Goal: Find specific page/section: Find specific page/section

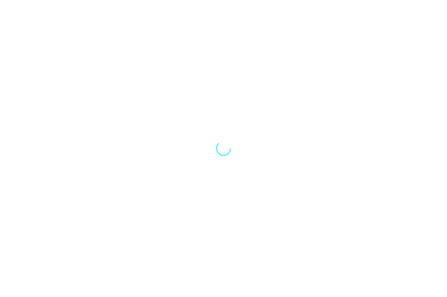
select select "Song"
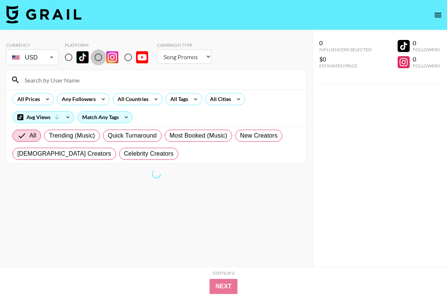
click at [98, 58] on input "radio" at bounding box center [99, 57] width 16 height 16
radio input "true"
click at [66, 80] on input at bounding box center [161, 80] width 282 height 12
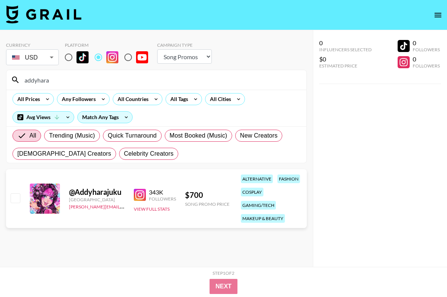
drag, startPoint x: 60, startPoint y: 80, endPoint x: 11, endPoint y: 75, distance: 49.7
click at [11, 75] on div "addyhara" at bounding box center [156, 80] width 300 height 20
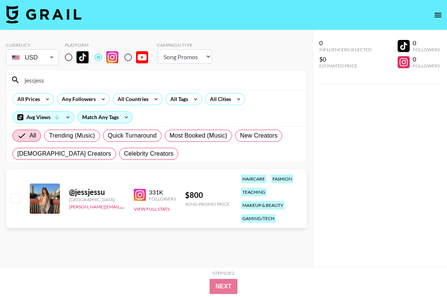
click at [58, 82] on input "jessjess" at bounding box center [161, 80] width 282 height 12
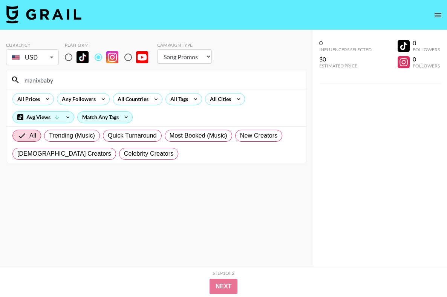
click at [46, 79] on input "manixbaby" at bounding box center [161, 80] width 282 height 12
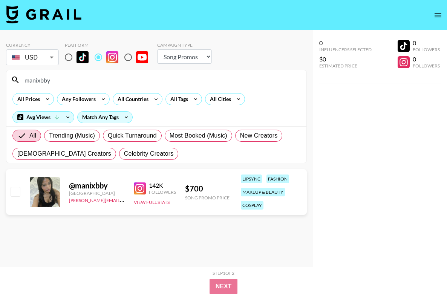
click at [56, 83] on input "manixbby" at bounding box center [161, 80] width 282 height 12
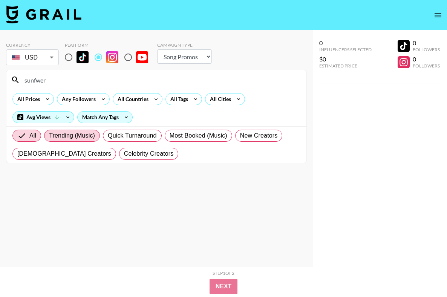
scroll to position [30, 0]
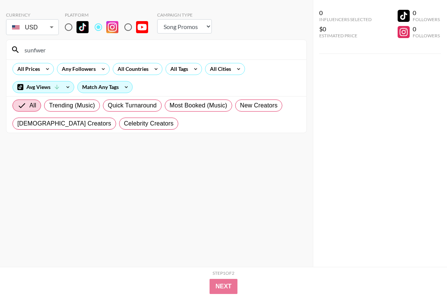
click at [47, 49] on input "sunfwer" at bounding box center [161, 50] width 282 height 12
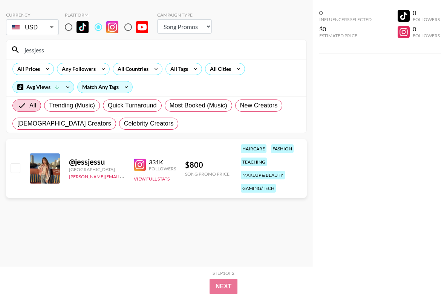
type input "jessjess"
